Goal: Transaction & Acquisition: Subscribe to service/newsletter

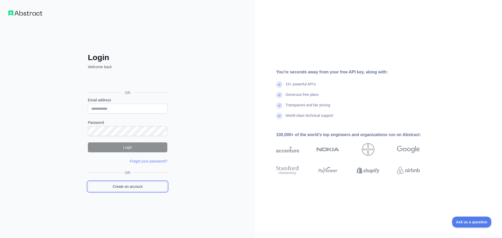
click at [137, 185] on link "Create an account" at bounding box center [127, 187] width 79 height 10
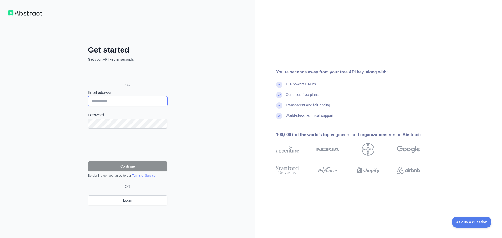
click at [118, 100] on input "Email address" at bounding box center [127, 101] width 79 height 10
paste input "**********"
type input "**********"
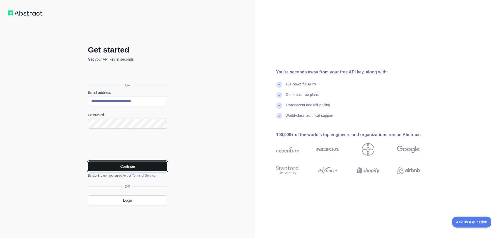
click at [146, 163] on button "Continue" at bounding box center [127, 166] width 79 height 10
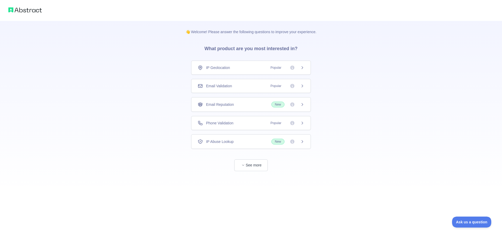
click at [235, 87] on div "Email Validation Popular" at bounding box center [250, 85] width 107 height 5
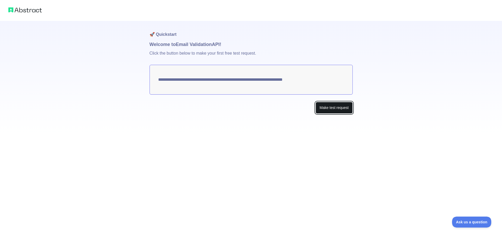
click at [340, 108] on button "Make test request" at bounding box center [333, 108] width 37 height 12
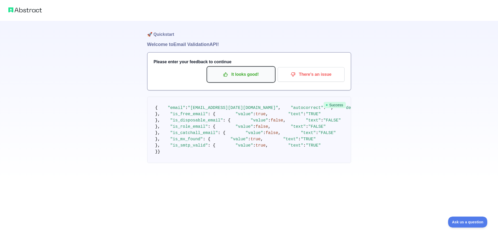
click at [242, 75] on p "It looks good!" at bounding box center [240, 74] width 59 height 9
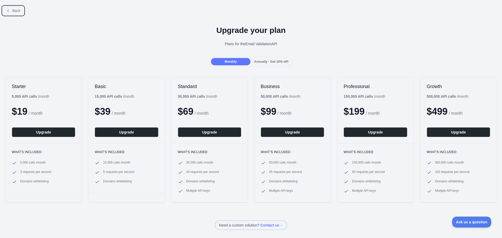
click at [10, 9] on button "Back" at bounding box center [13, 10] width 21 height 9
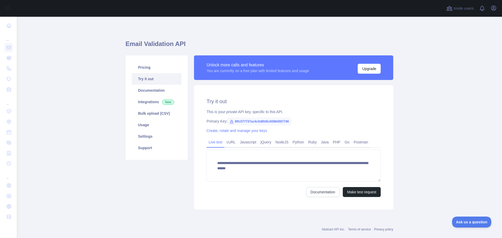
click at [245, 122] on span "8ffc577737ac4c0d8fd5c00884597746" at bounding box center [258, 122] width 63 height 8
click at [246, 121] on span "8ffc577737ac4c0d8fd5c00884597746" at bounding box center [258, 122] width 63 height 8
copy span "8ffc577737ac4c0d8fd5c00884597746"
